Goal: Register for event/course

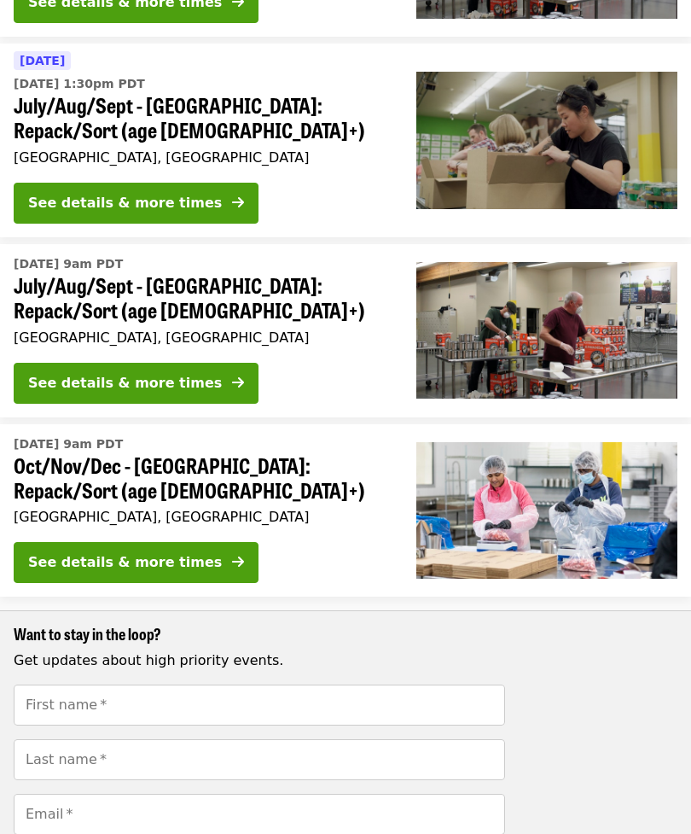
scroll to position [692, 0]
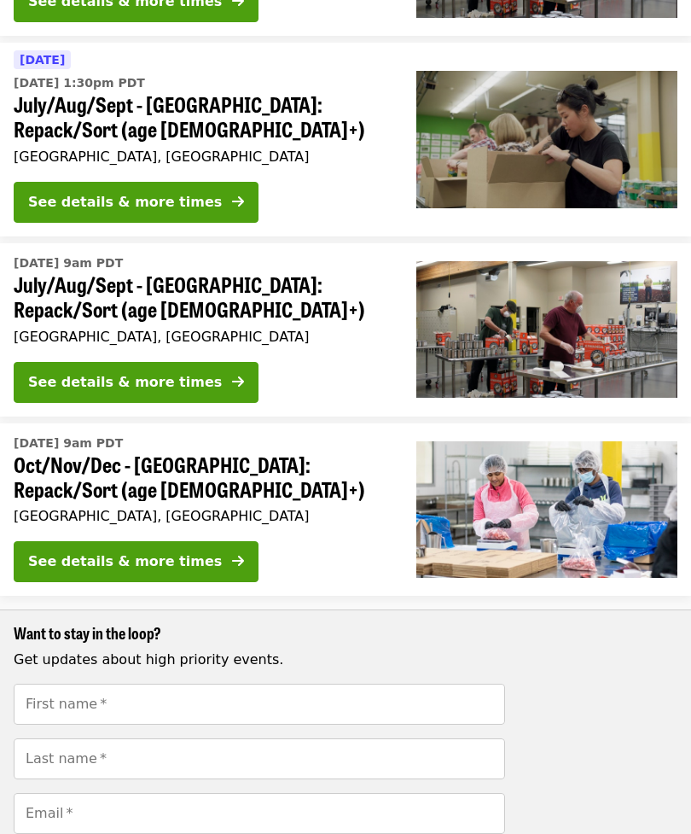
click at [147, 542] on button "See details & more times" at bounding box center [136, 562] width 245 height 41
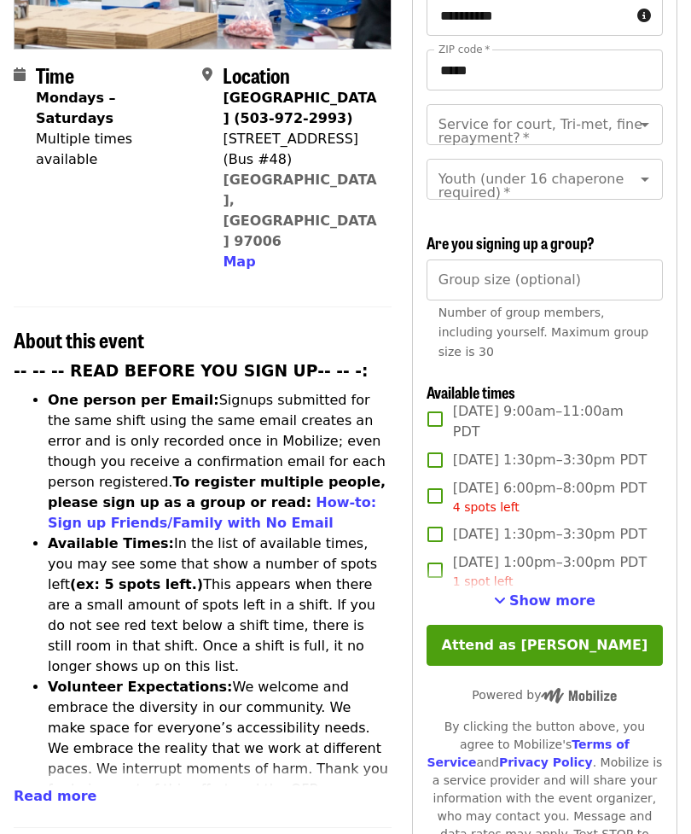
scroll to position [340, 0]
click at [563, 641] on button "Attend as [PERSON_NAME]" at bounding box center [545, 645] width 236 height 41
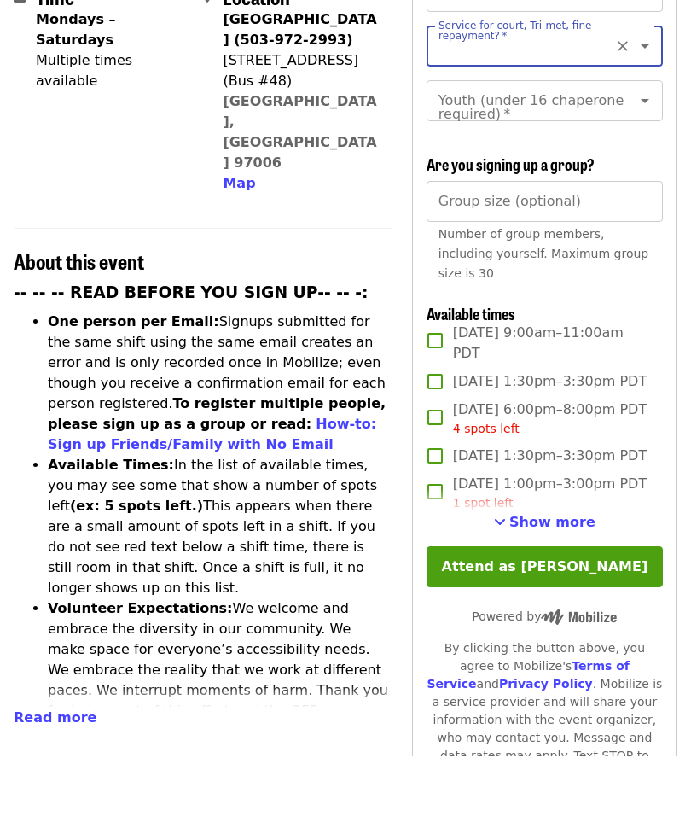
click at [550, 592] on span "Show more" at bounding box center [553, 600] width 86 height 16
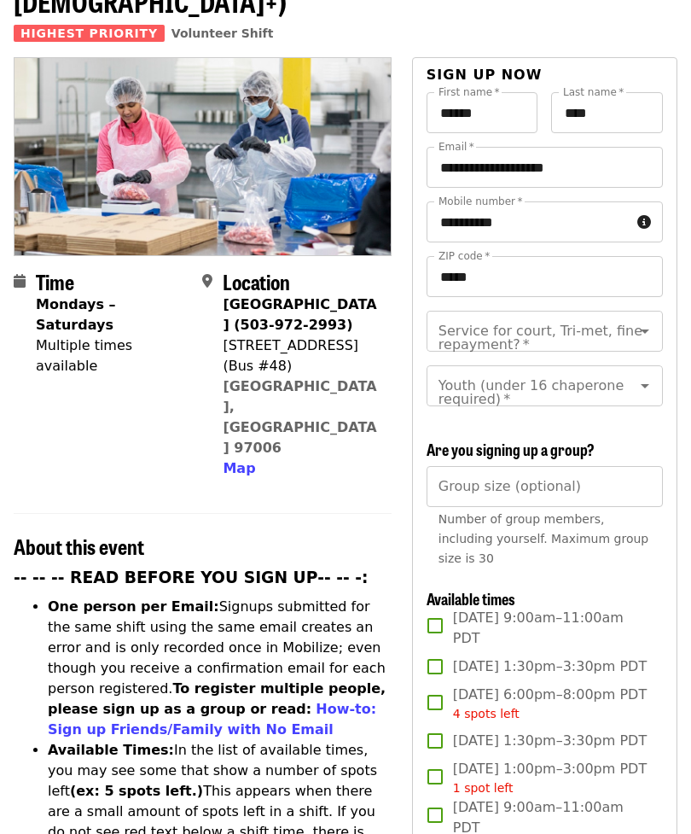
scroll to position [133, 0]
click at [644, 321] on icon "Open" at bounding box center [645, 331] width 20 height 20
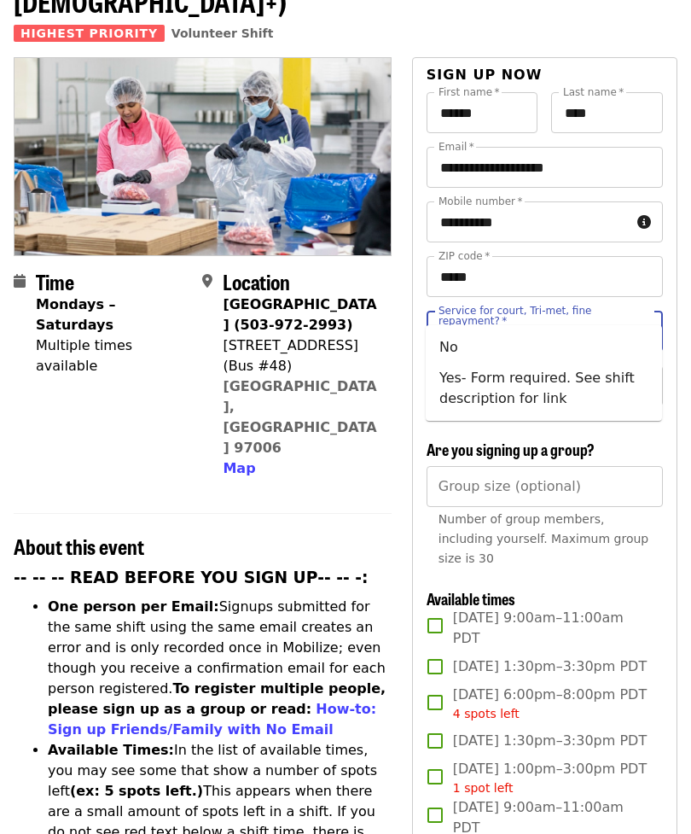
scroll to position [132, 0]
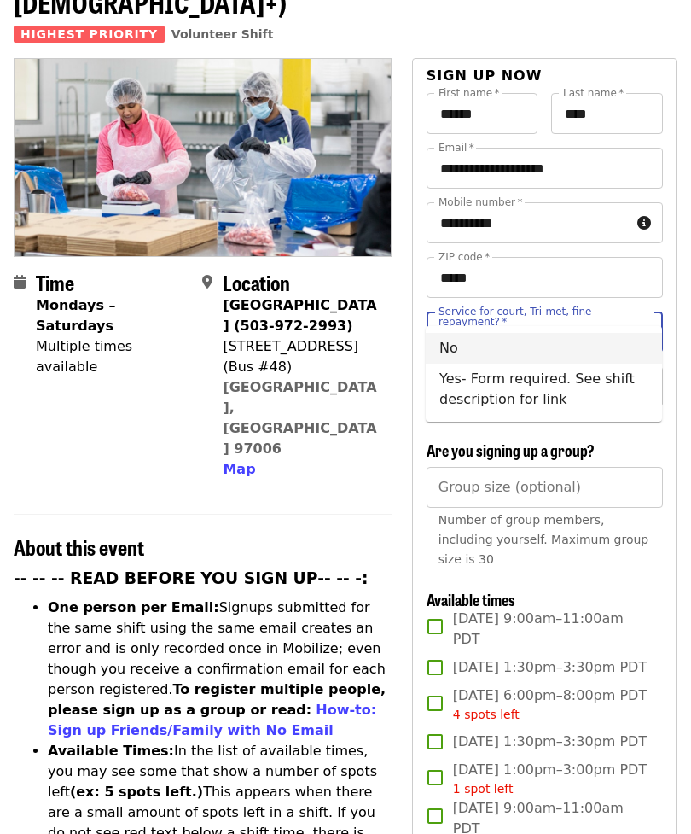
click at [467, 350] on li "No" at bounding box center [544, 348] width 236 height 31
type input "**"
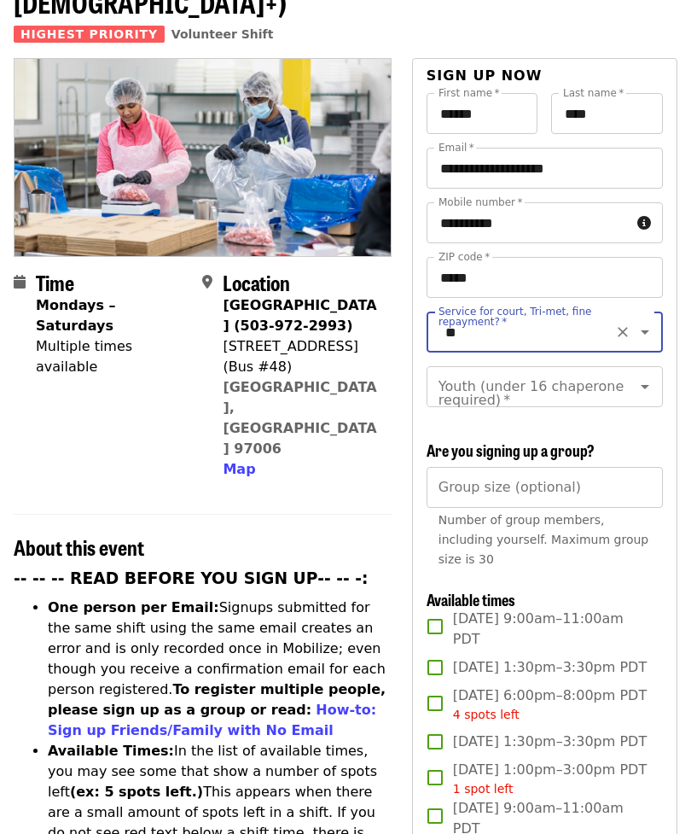
click at [654, 376] on icon "Open" at bounding box center [645, 386] width 20 height 20
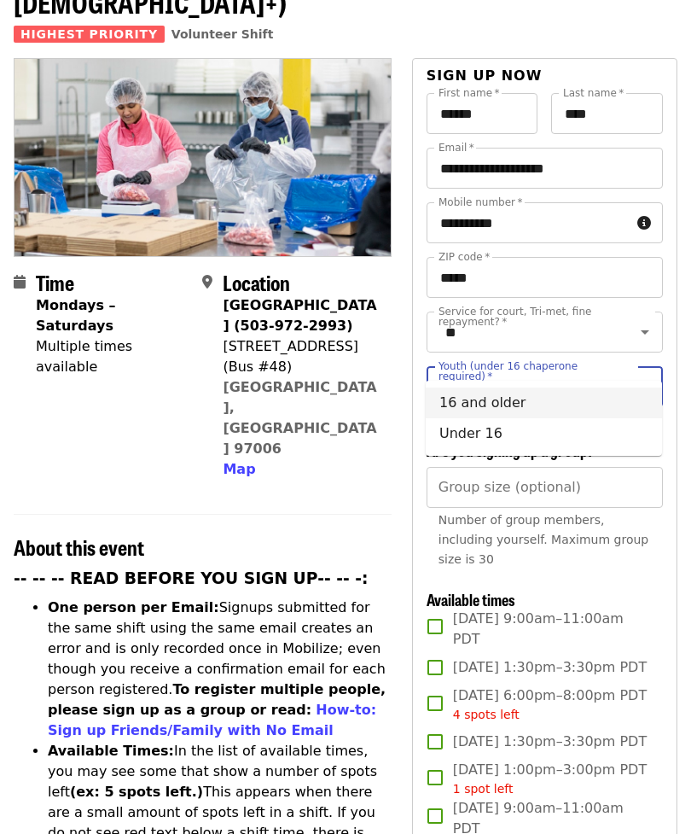
click at [527, 403] on li "16 and older" at bounding box center [544, 403] width 236 height 31
type input "**********"
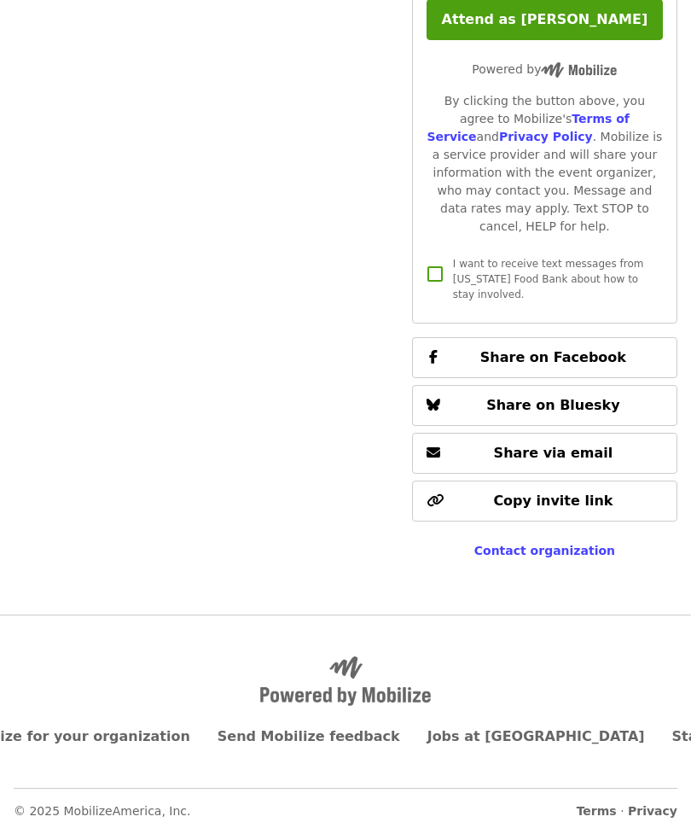
scroll to position [5633, 0]
click at [558, 40] on button "Attend as [PERSON_NAME]" at bounding box center [545, 19] width 236 height 41
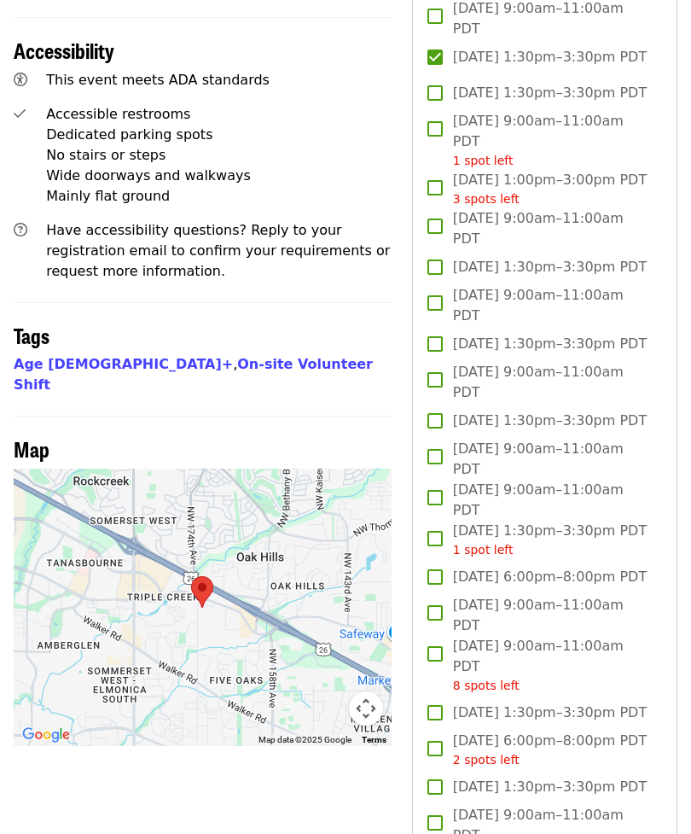
scroll to position [0, 0]
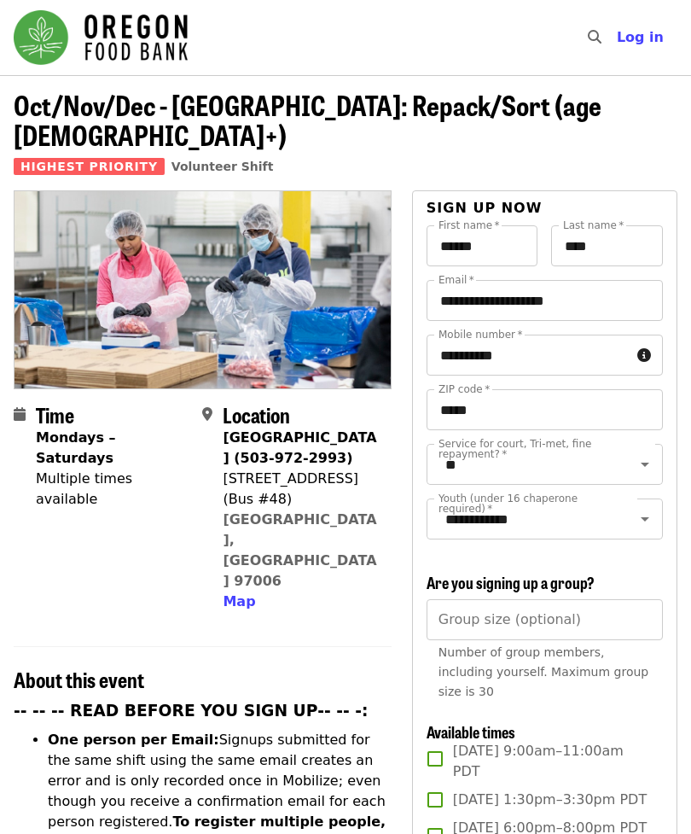
click at [648, 35] on span "Log in" at bounding box center [640, 37] width 47 height 16
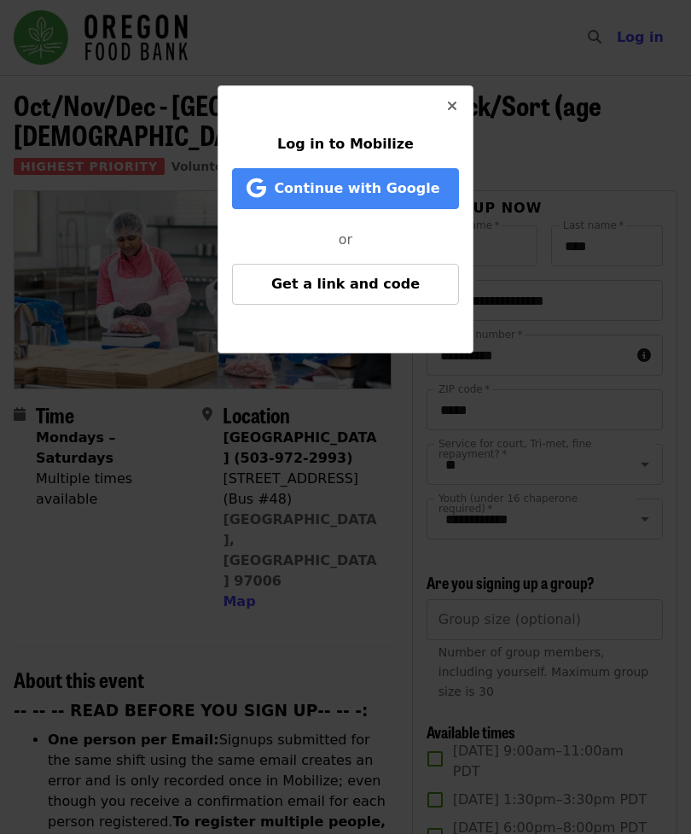
click at [348, 146] on span "Log in to Mobilize" at bounding box center [345, 144] width 137 height 16
click at [379, 281] on span "Get a link and code" at bounding box center [345, 284] width 149 height 16
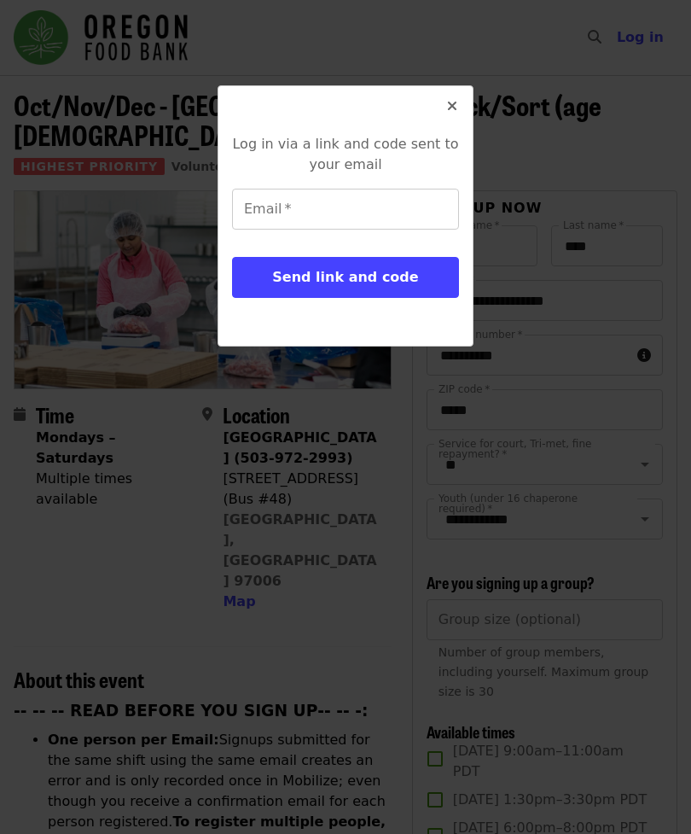
click at [314, 214] on input "Email   *" at bounding box center [345, 209] width 227 height 41
type input "**********"
click at [372, 281] on span "Send link and code" at bounding box center [345, 277] width 146 height 16
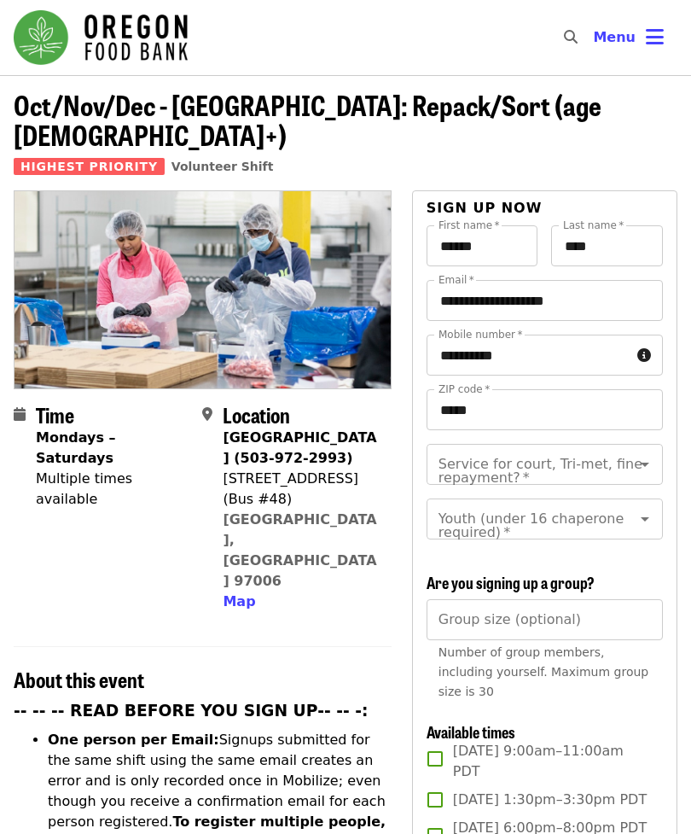
click at [668, 32] on button "Menu" at bounding box center [629, 37] width 98 height 41
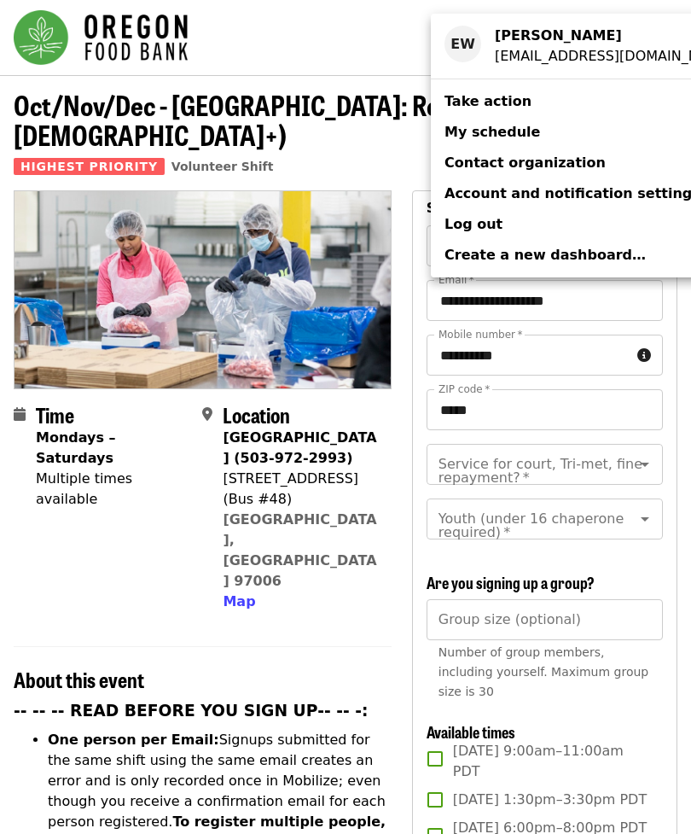
click at [493, 132] on span "My schedule" at bounding box center [493, 132] width 96 height 16
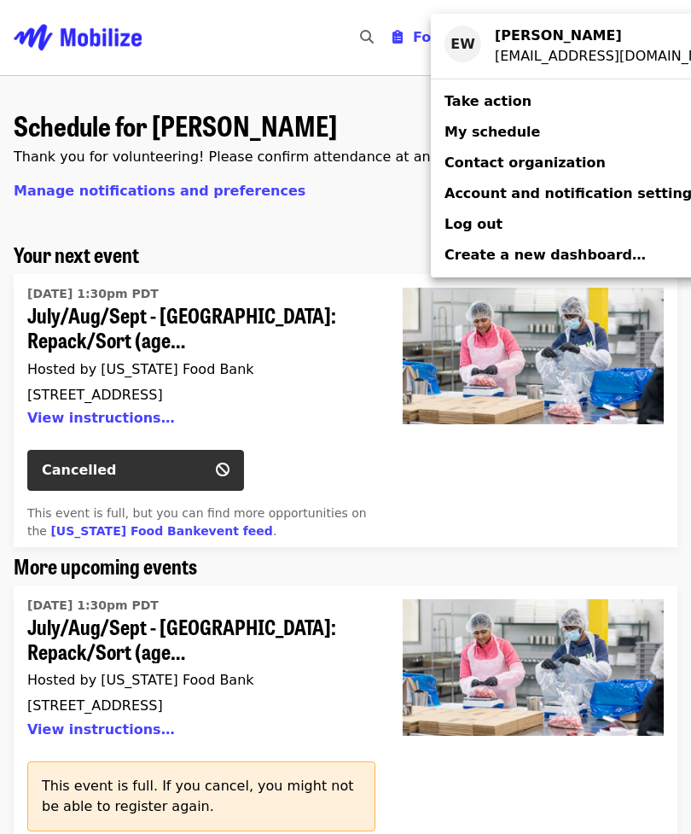
click at [458, 476] on div "Account menu" at bounding box center [345, 417] width 691 height 834
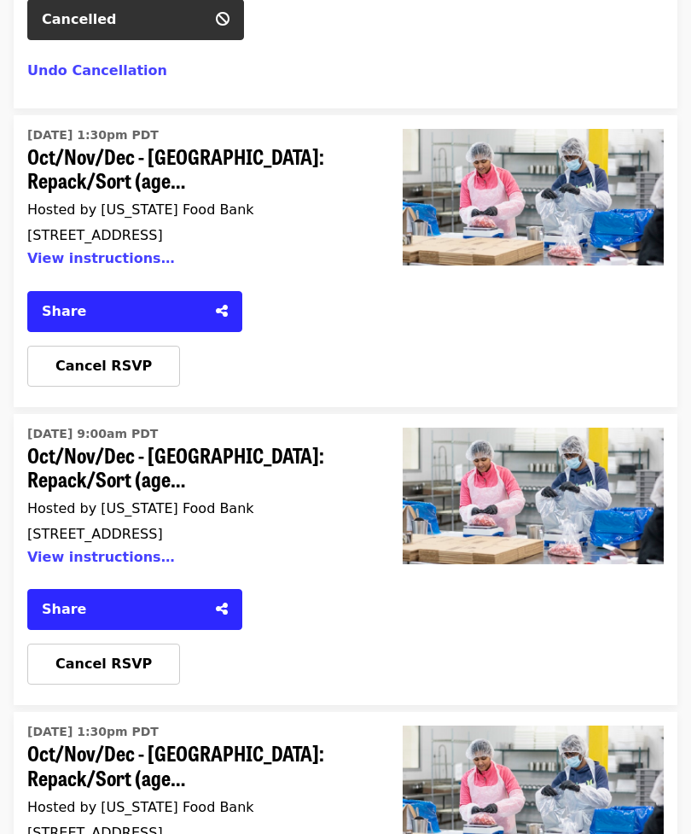
scroll to position [2658, 0]
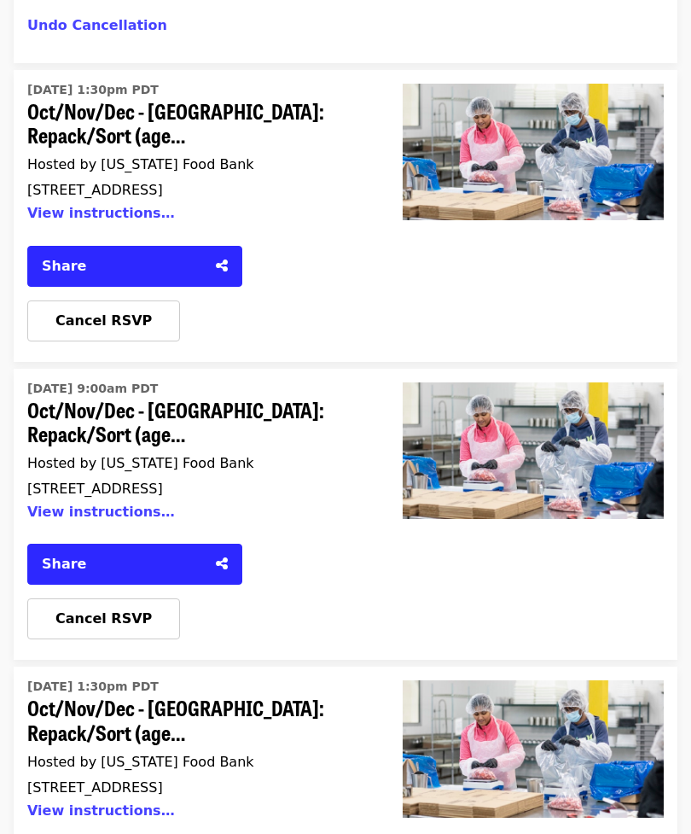
click at [110, 610] on span "Cancel RSVP" at bounding box center [103, 618] width 96 height 16
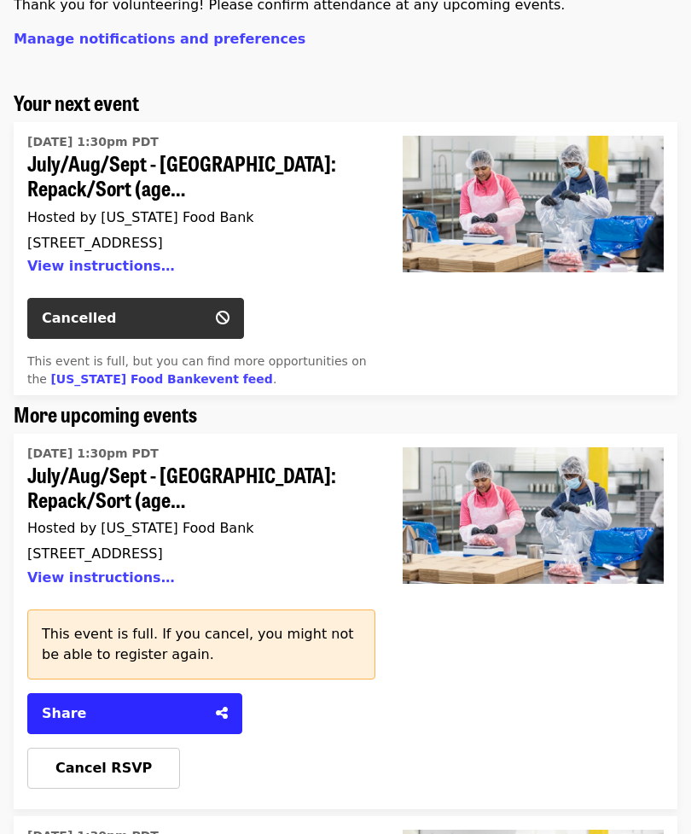
scroll to position [0, 0]
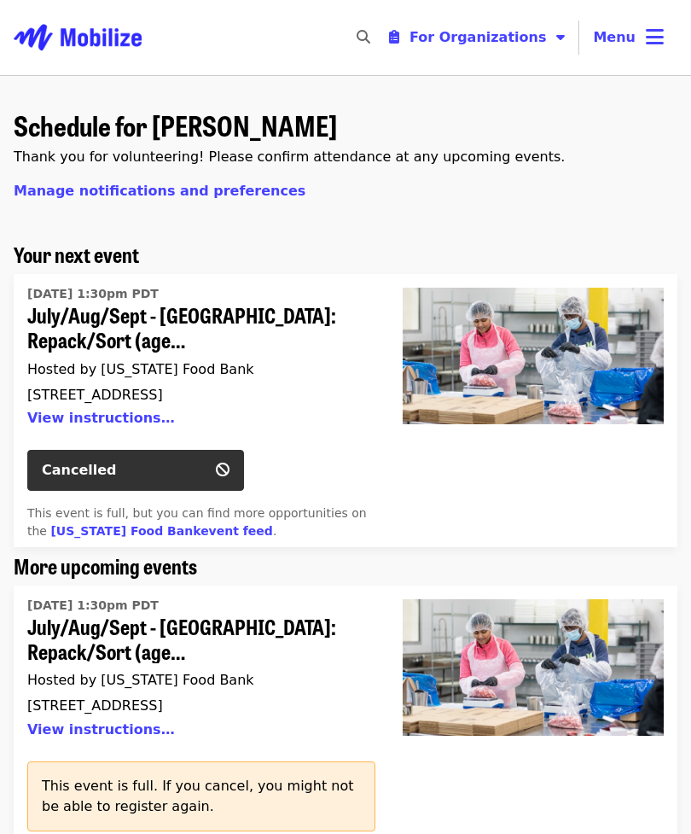
click at [554, 40] on button "For Organizations" at bounding box center [478, 37] width 204 height 34
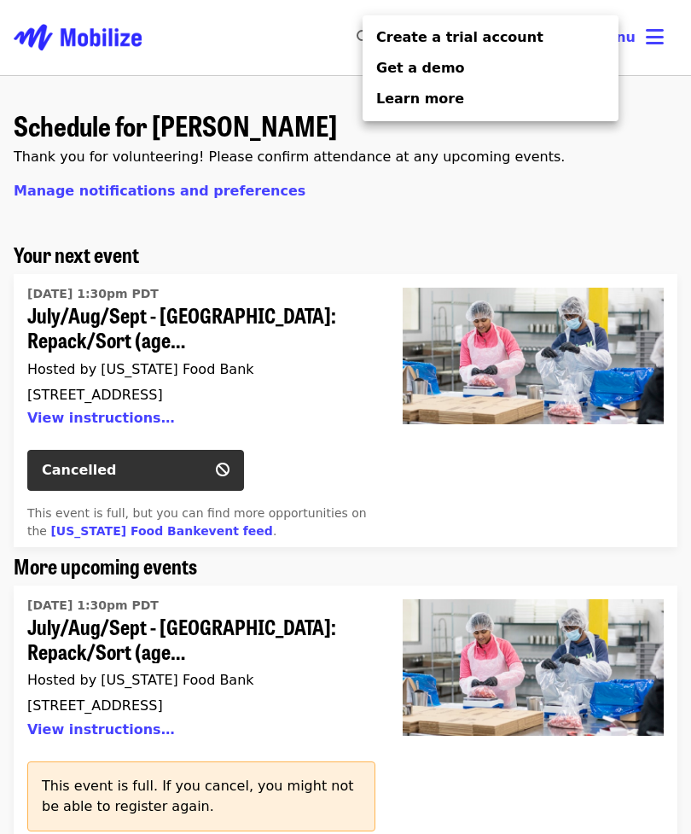
click at [661, 29] on div "Organizer Menu" at bounding box center [345, 417] width 691 height 834
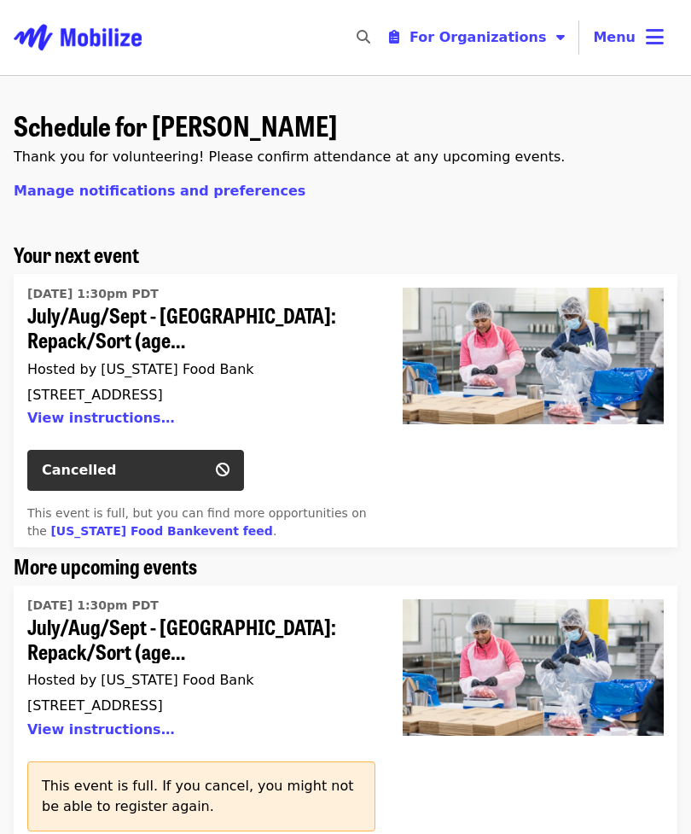
click at [654, 40] on icon "bars icon" at bounding box center [655, 37] width 18 height 25
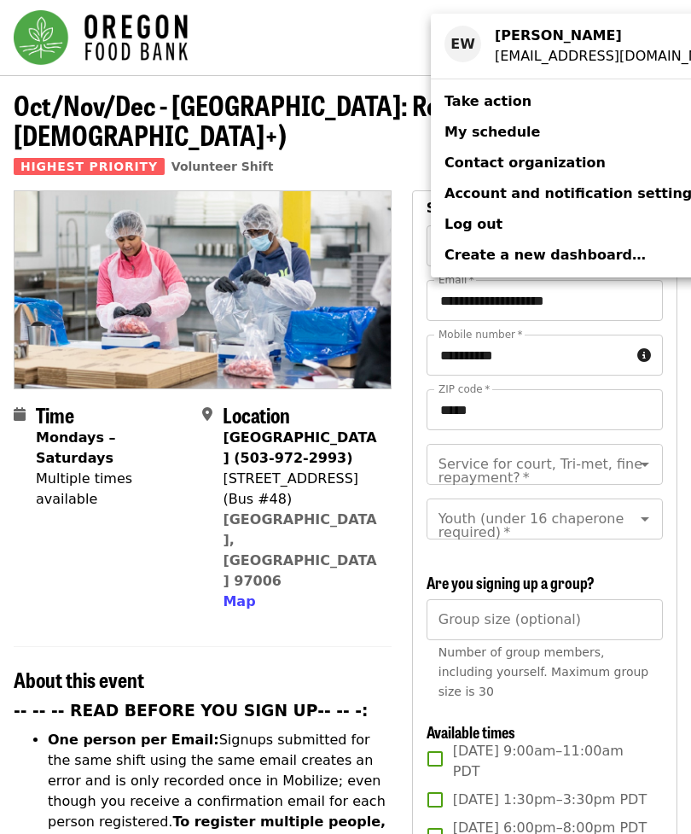
click at [235, 552] on div "Account menu" at bounding box center [345, 417] width 691 height 834
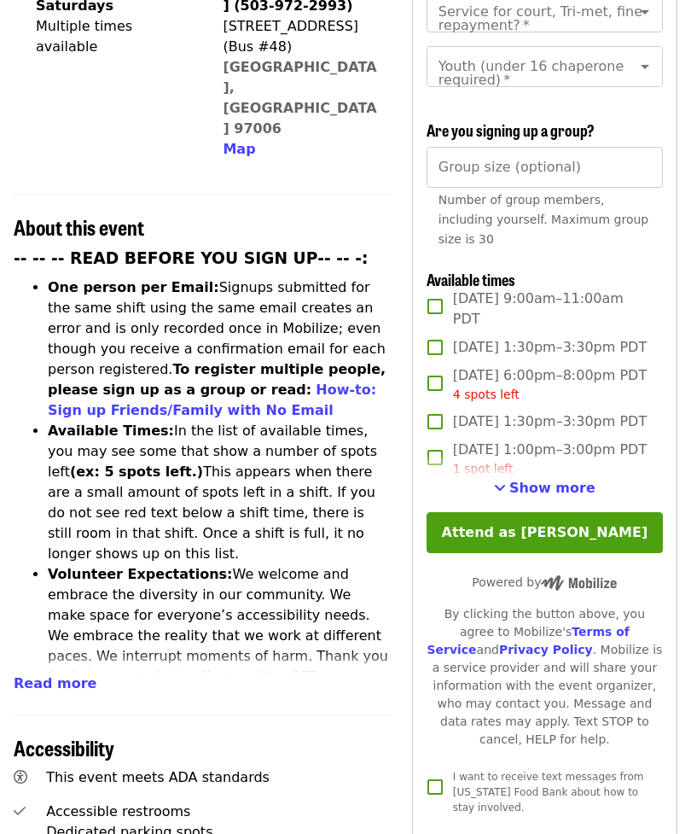
scroll to position [486, 0]
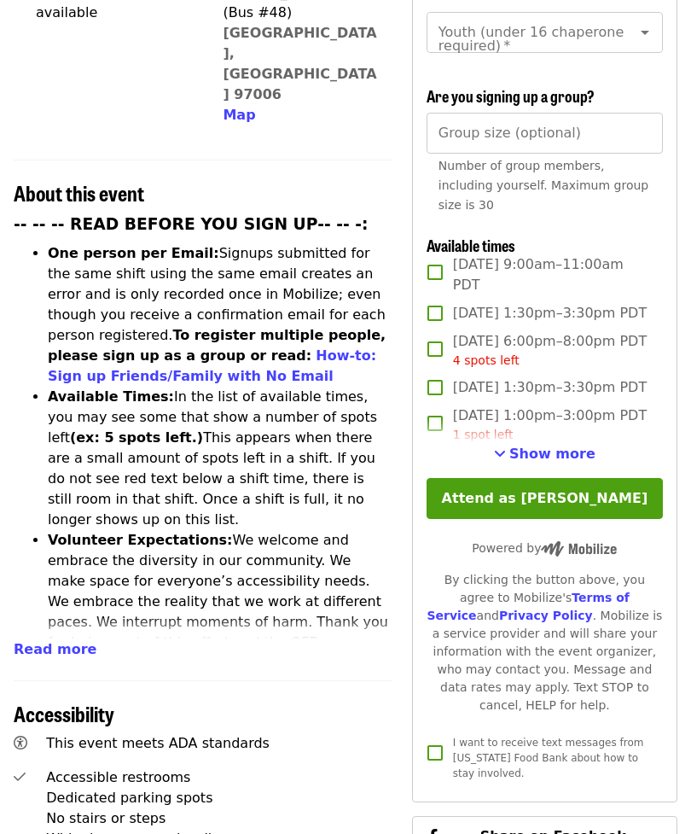
click at [560, 451] on span "Show more" at bounding box center [553, 454] width 86 height 16
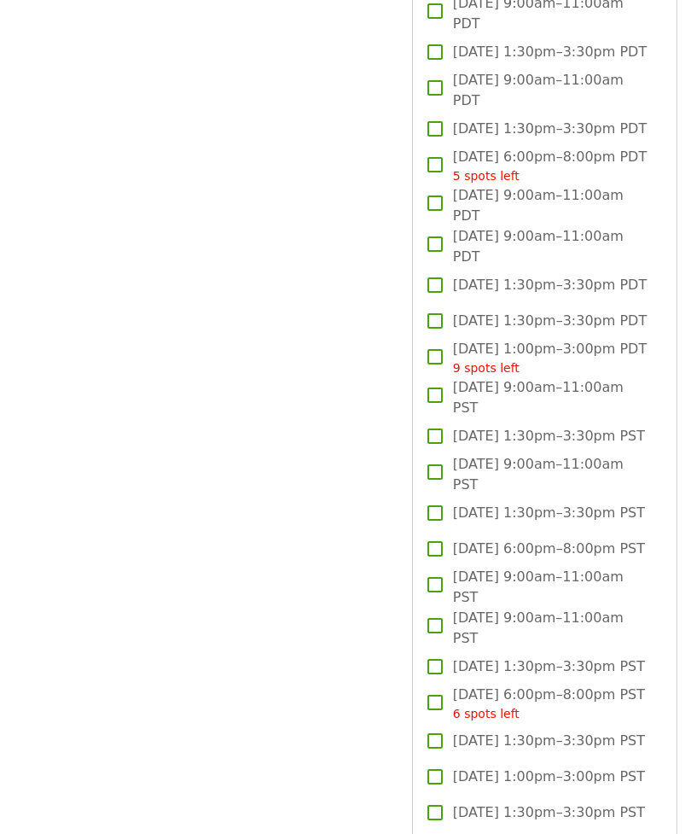
scroll to position [2059, 0]
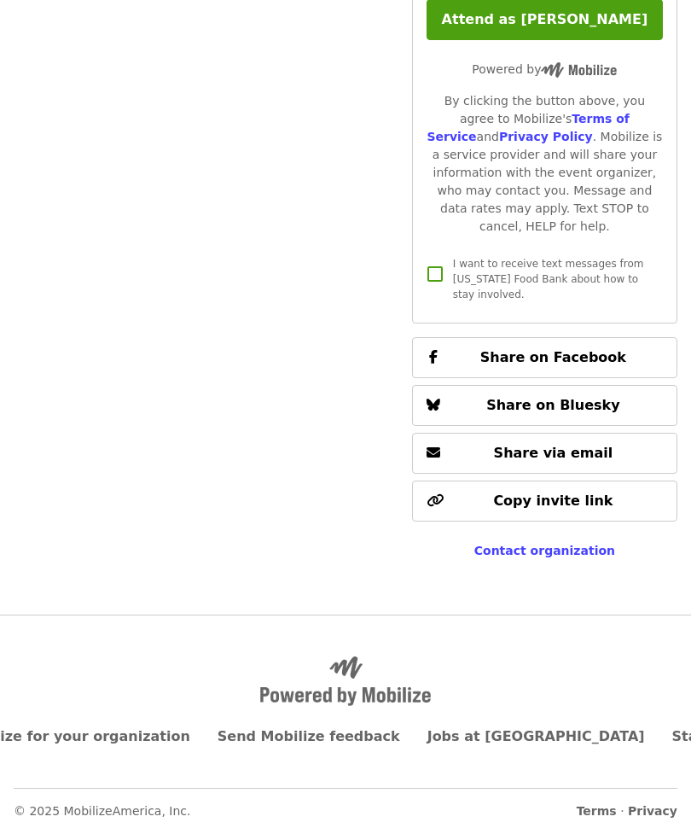
click at [575, 40] on button "Attend as [PERSON_NAME]" at bounding box center [545, 19] width 236 height 41
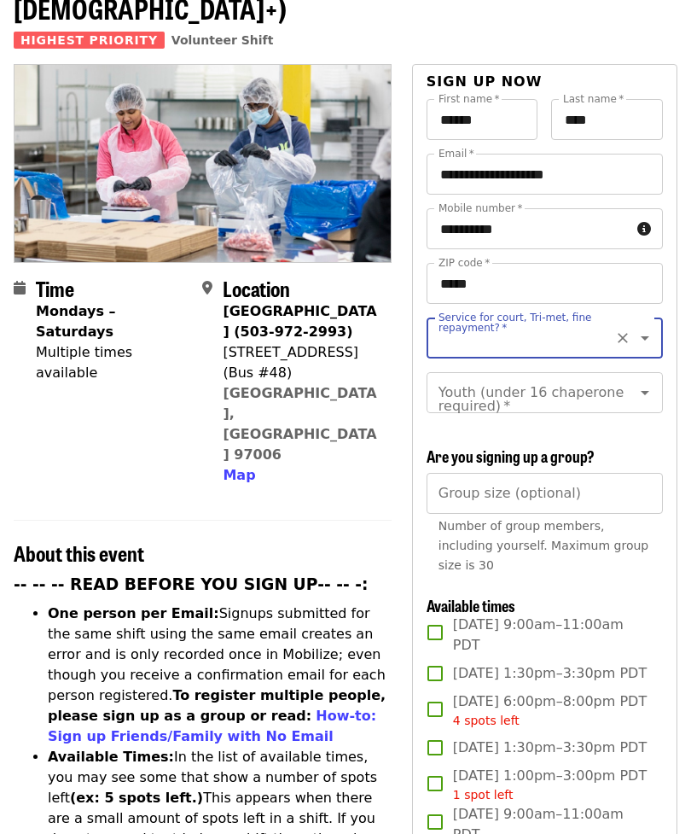
click at [644, 336] on icon "Open" at bounding box center [645, 338] width 9 height 4
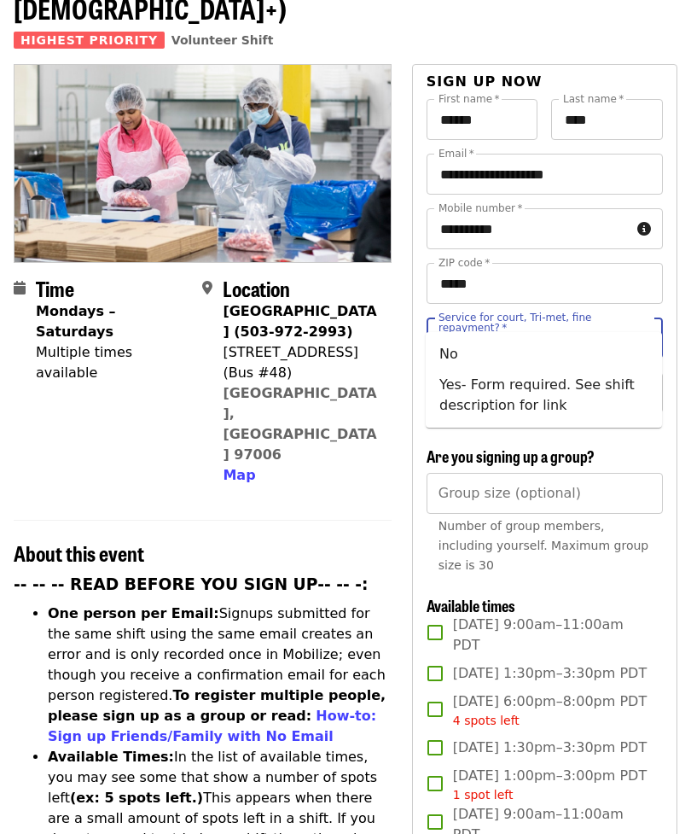
click at [484, 352] on li "No" at bounding box center [544, 354] width 236 height 31
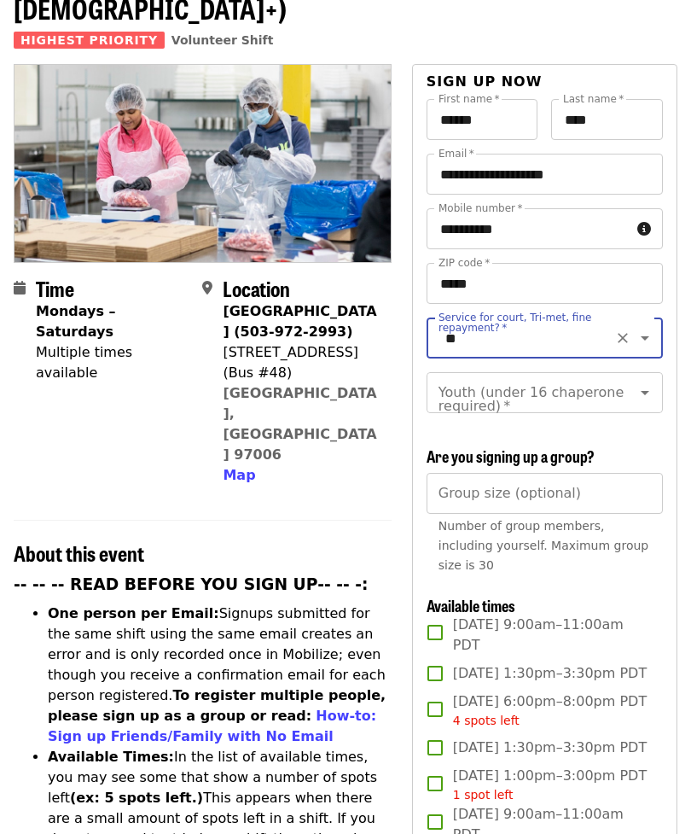
type input "**"
click at [656, 381] on button "Open" at bounding box center [645, 393] width 24 height 24
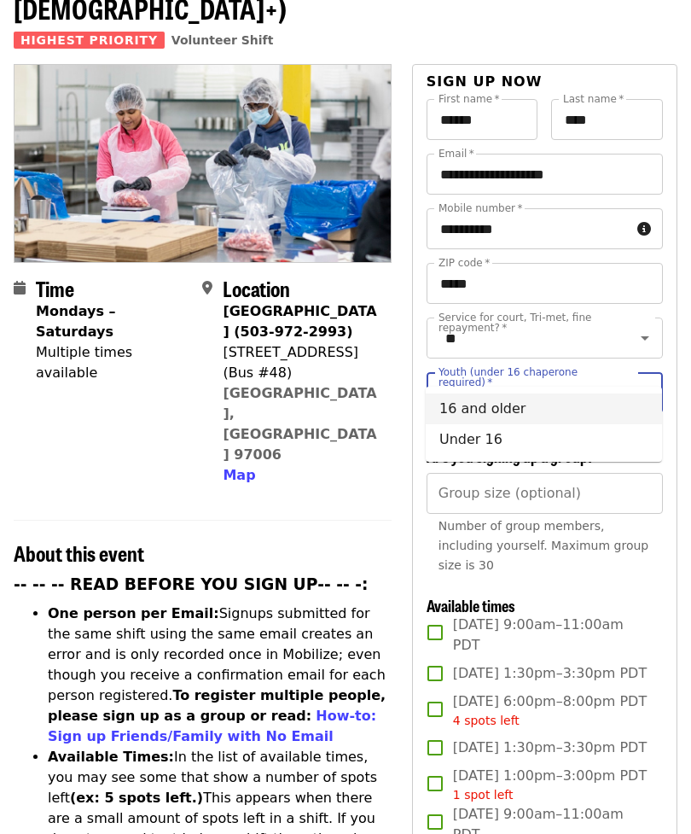
click at [523, 411] on li "16 and older" at bounding box center [544, 409] width 236 height 31
type input "**********"
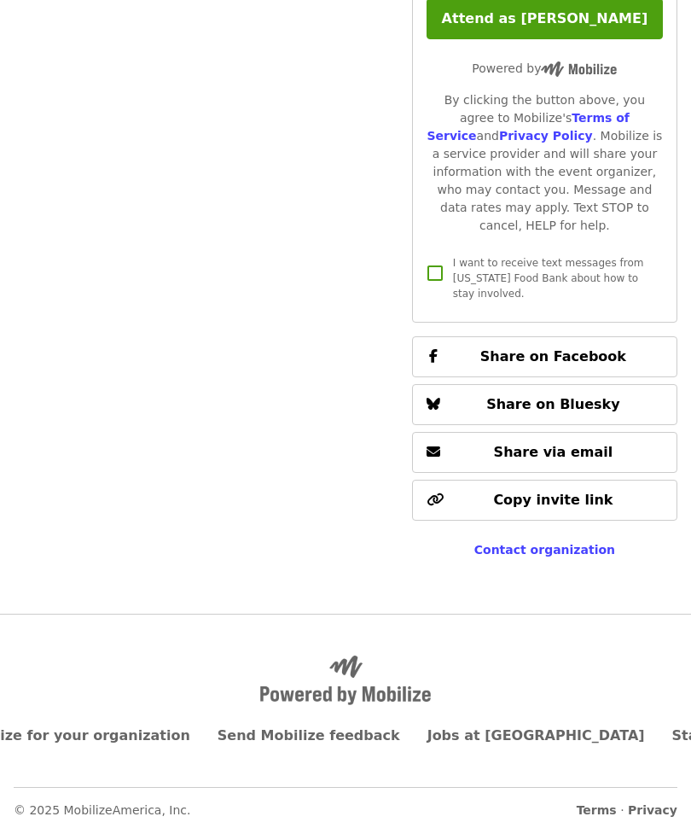
click at [557, 40] on button "Attend as [PERSON_NAME]" at bounding box center [545, 19] width 236 height 41
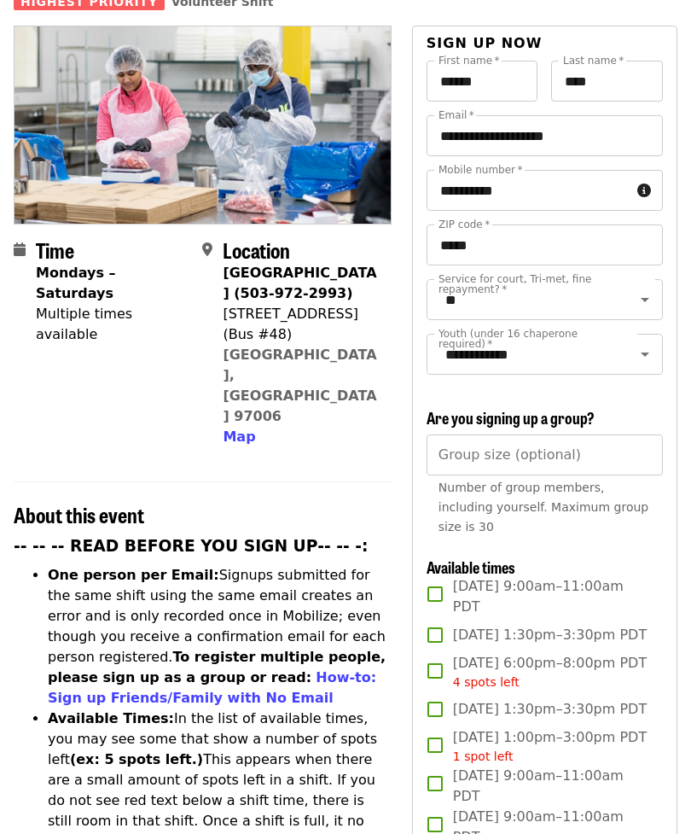
scroll to position [0, 0]
